Goal: Ask a question: Seek information or help from site administrators or community

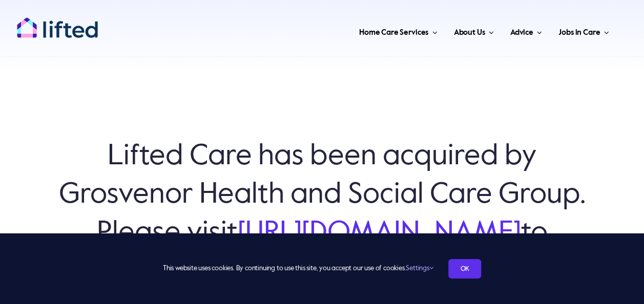
click at [356, 240] on div "This website uses cookies. By continuing to use this site, you accept our use o…" at bounding box center [322, 269] width 644 height 71
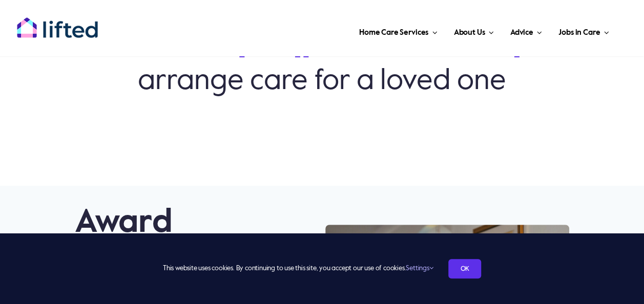
scroll to position [192, 0]
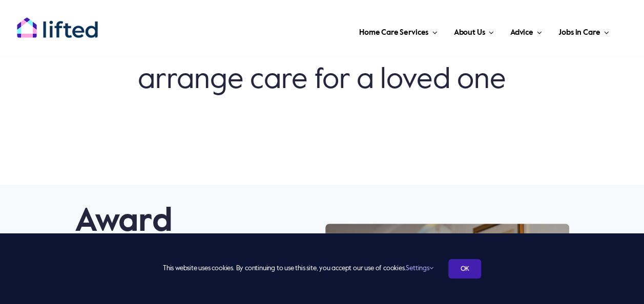
click at [466, 269] on link "OK" at bounding box center [464, 268] width 33 height 19
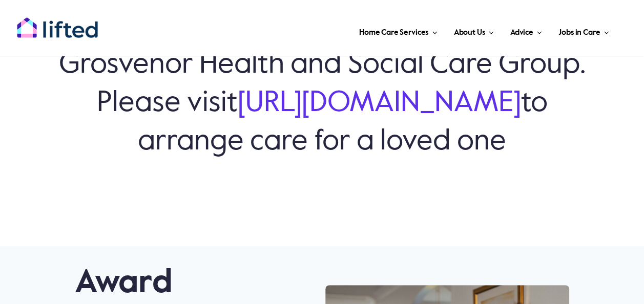
scroll to position [0, 0]
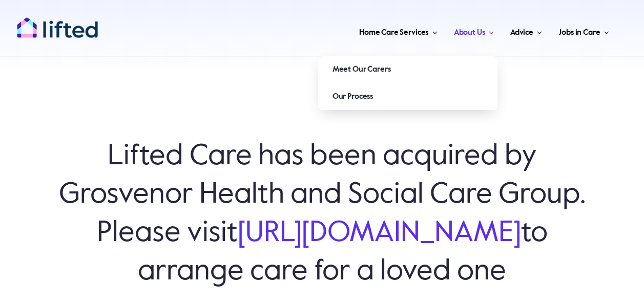
click at [495, 31] on link "About Us" at bounding box center [473, 30] width 46 height 31
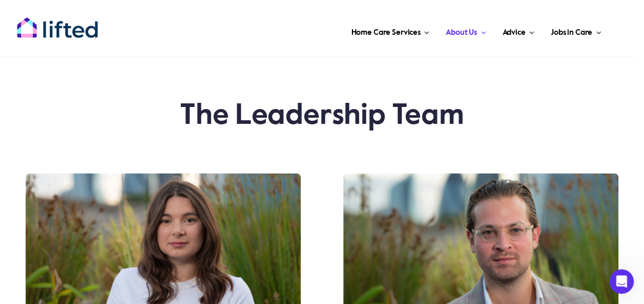
scroll to position [1567, 0]
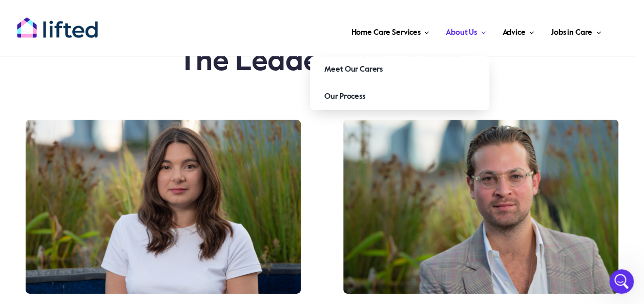
click at [480, 29] on span "Main Menu" at bounding box center [481, 33] width 9 height 8
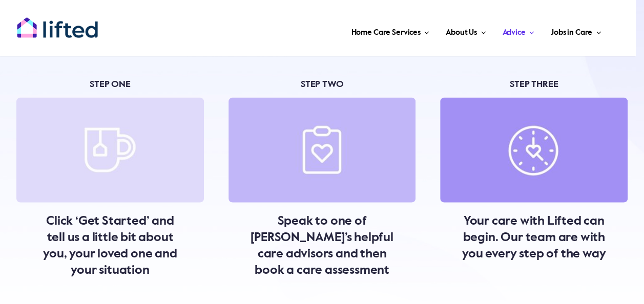
scroll to position [1015, 0]
click at [319, 149] on img at bounding box center [323, 150] width 188 height 105
click at [343, 257] on p "Speak to one of [PERSON_NAME]’s helpful care advisors and then book a care asse…" at bounding box center [322, 247] width 147 height 66
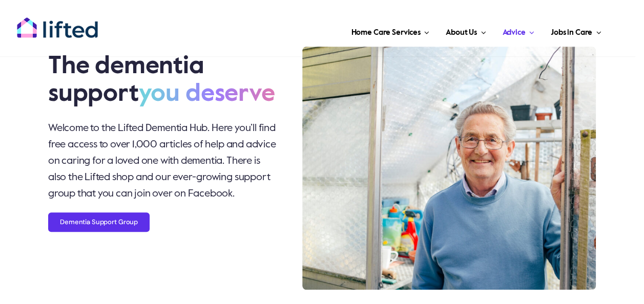
scroll to position [0, 0]
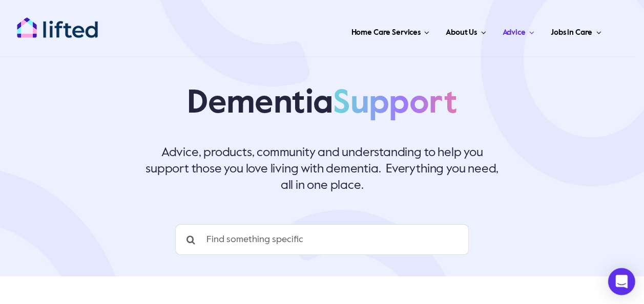
click at [613, 276] on div "Open Intercom Messenger" at bounding box center [621, 282] width 27 height 27
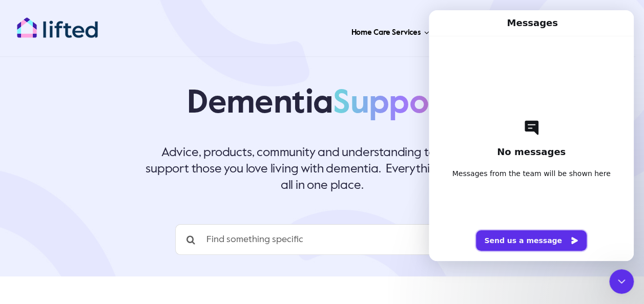
click at [520, 237] on button "Send us a message" at bounding box center [531, 241] width 111 height 20
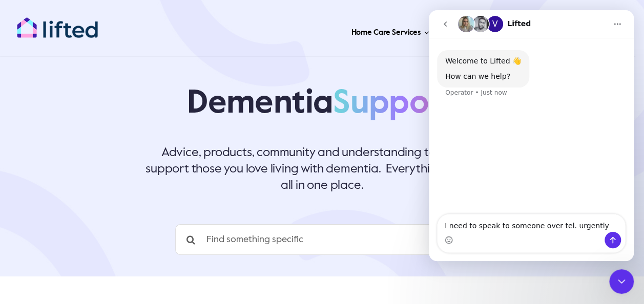
type textarea "I need to speak to someone over tel. urgently?"
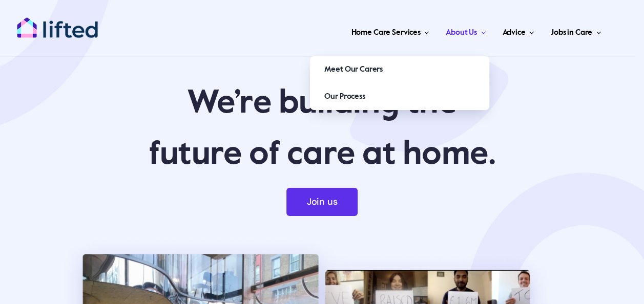
click at [488, 30] on link "About Us" at bounding box center [466, 30] width 46 height 31
click at [484, 32] on span "Main Menu" at bounding box center [481, 33] width 9 height 8
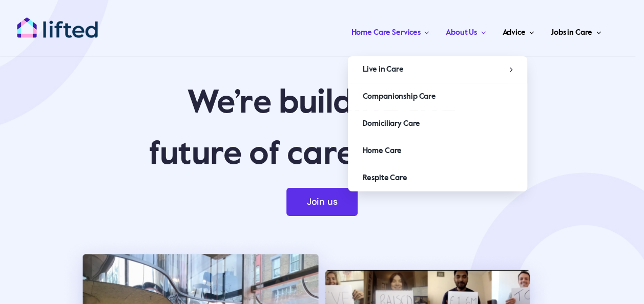
click at [397, 36] on span "Home Care Services" at bounding box center [385, 33] width 69 height 16
click at [402, 122] on span "Domiciliary Care" at bounding box center [391, 124] width 58 height 16
